Goal: Information Seeking & Learning: Find specific fact

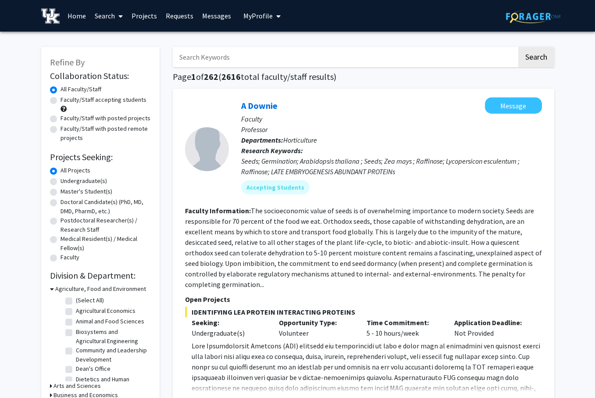
click at [102, 16] on link "Search" at bounding box center [108, 15] width 37 height 31
click at [114, 54] on span "Students" at bounding box center [117, 58] width 54 height 18
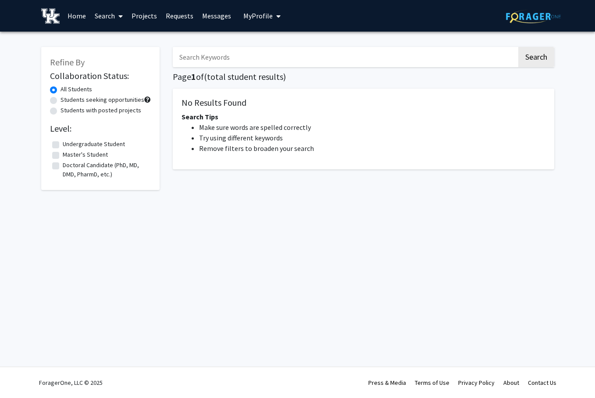
click at [239, 56] on input "Search Keywords" at bounding box center [345, 57] width 344 height 20
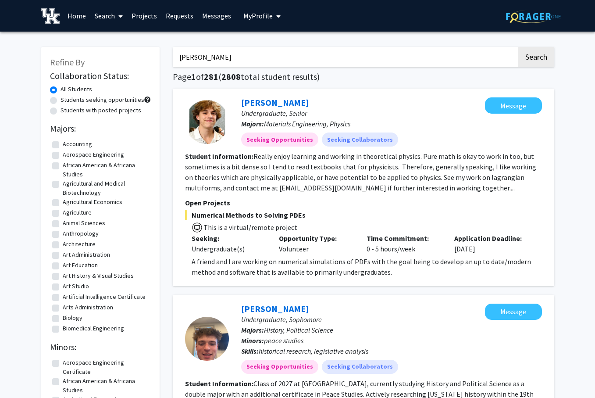
type input "[PERSON_NAME]"
click at [518, 47] on button "Search" at bounding box center [536, 57] width 36 height 20
